Goal: Navigation & Orientation: Find specific page/section

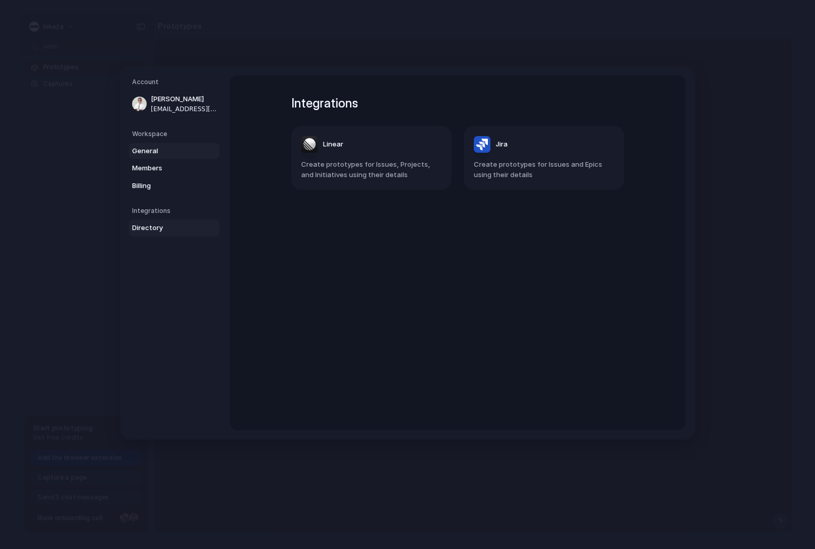
click at [151, 150] on span "General" at bounding box center [165, 151] width 67 height 10
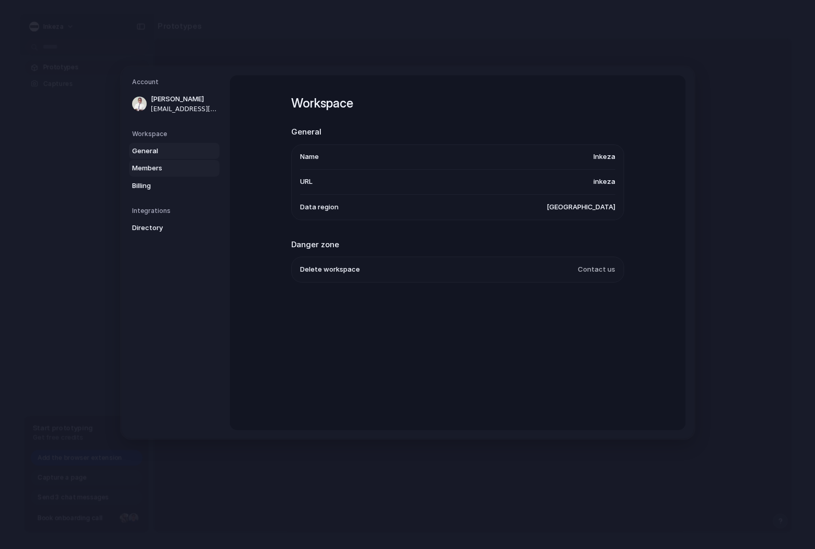
click at [158, 169] on span "Members" at bounding box center [165, 168] width 67 height 10
click at [148, 187] on span "Billing" at bounding box center [165, 185] width 67 height 10
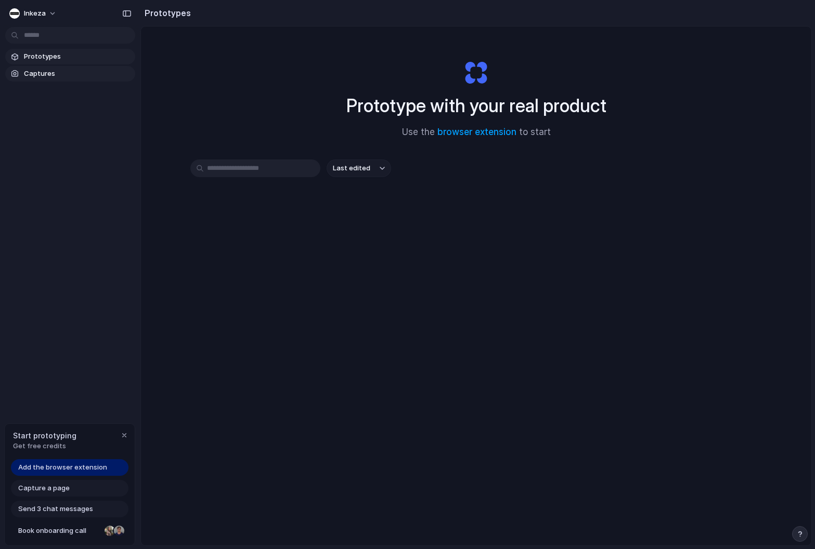
click at [55, 73] on span "Captures" at bounding box center [77, 74] width 107 height 10
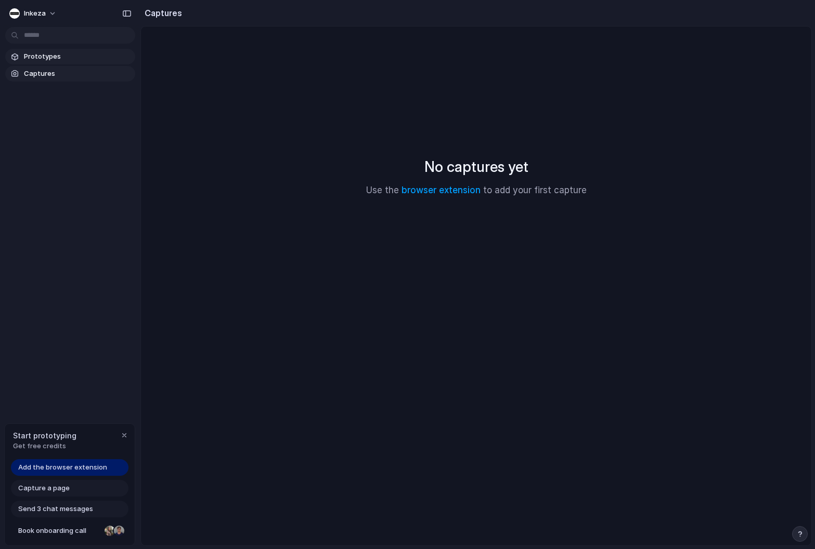
click at [61, 61] on span "Prototypes" at bounding box center [77, 56] width 107 height 10
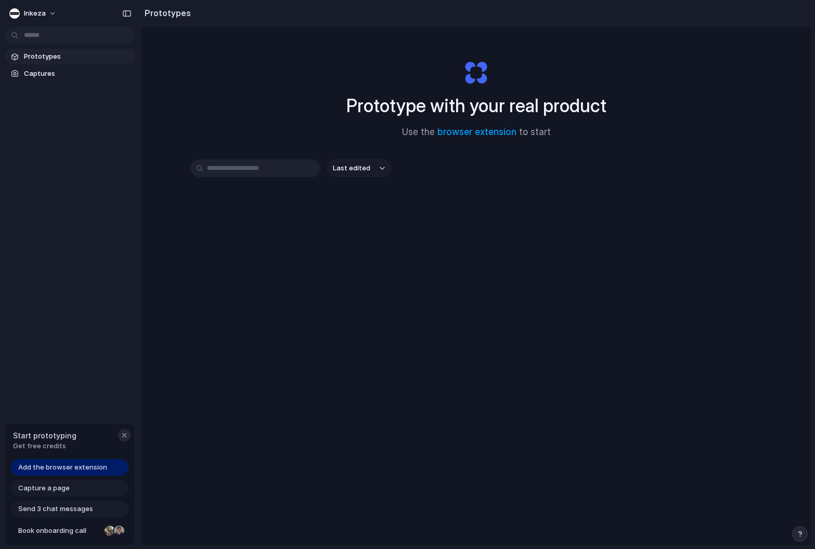
click at [125, 435] on div "button" at bounding box center [124, 435] width 8 height 8
click at [53, 9] on button "Inkeza" at bounding box center [33, 13] width 57 height 17
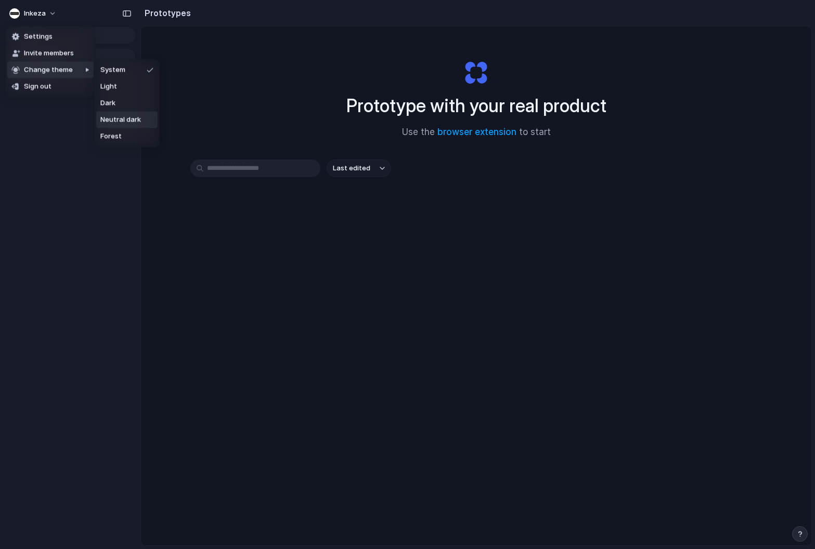
click at [119, 120] on span "Neutral dark" at bounding box center [120, 120] width 41 height 10
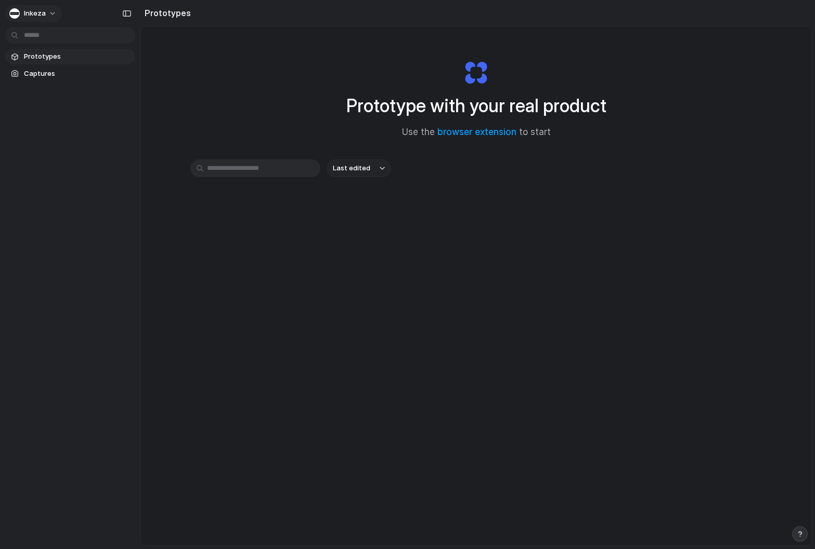
click at [49, 9] on button "Inkeza" at bounding box center [33, 13] width 57 height 17
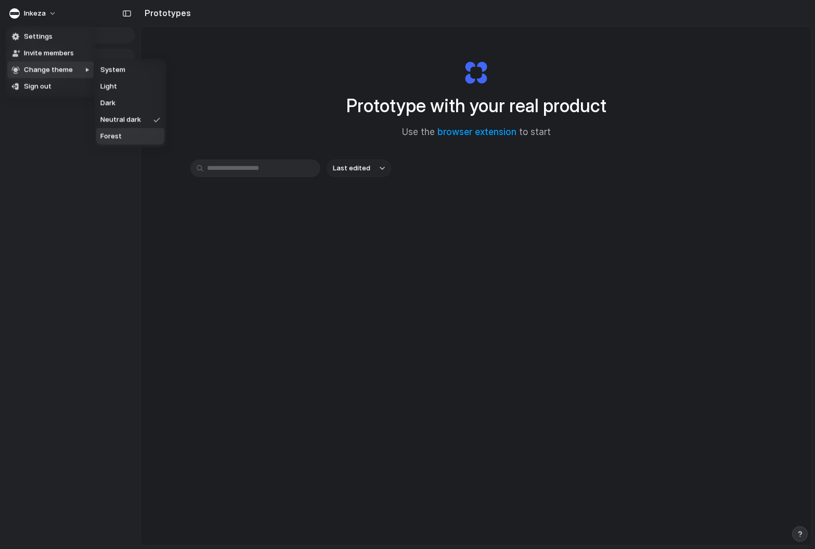
click at [125, 137] on li "Forest" at bounding box center [130, 136] width 68 height 17
